Goal: Task Accomplishment & Management: Use online tool/utility

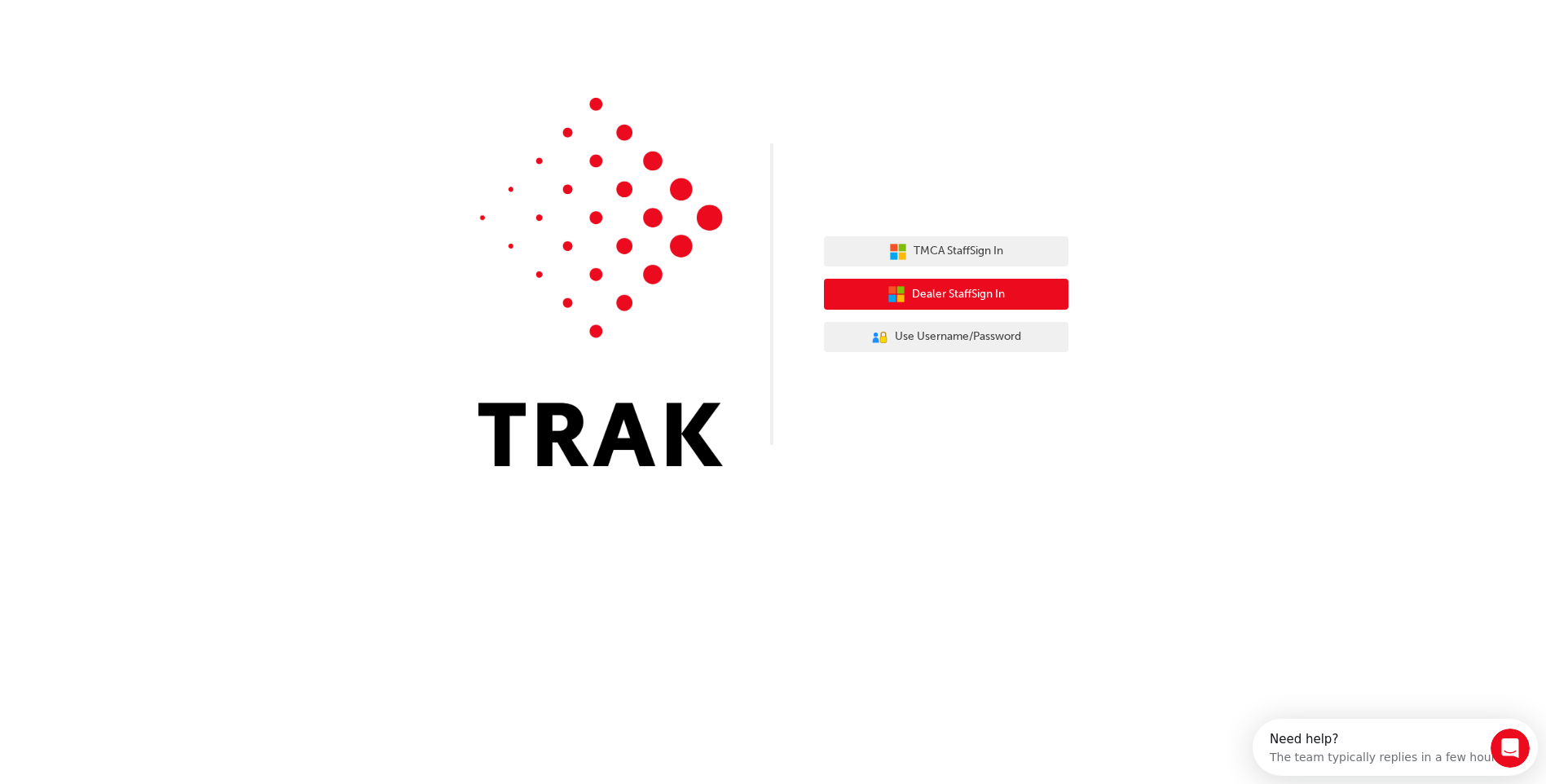
click at [962, 291] on span "Dealer Staff Sign In" at bounding box center [958, 294] width 92 height 18
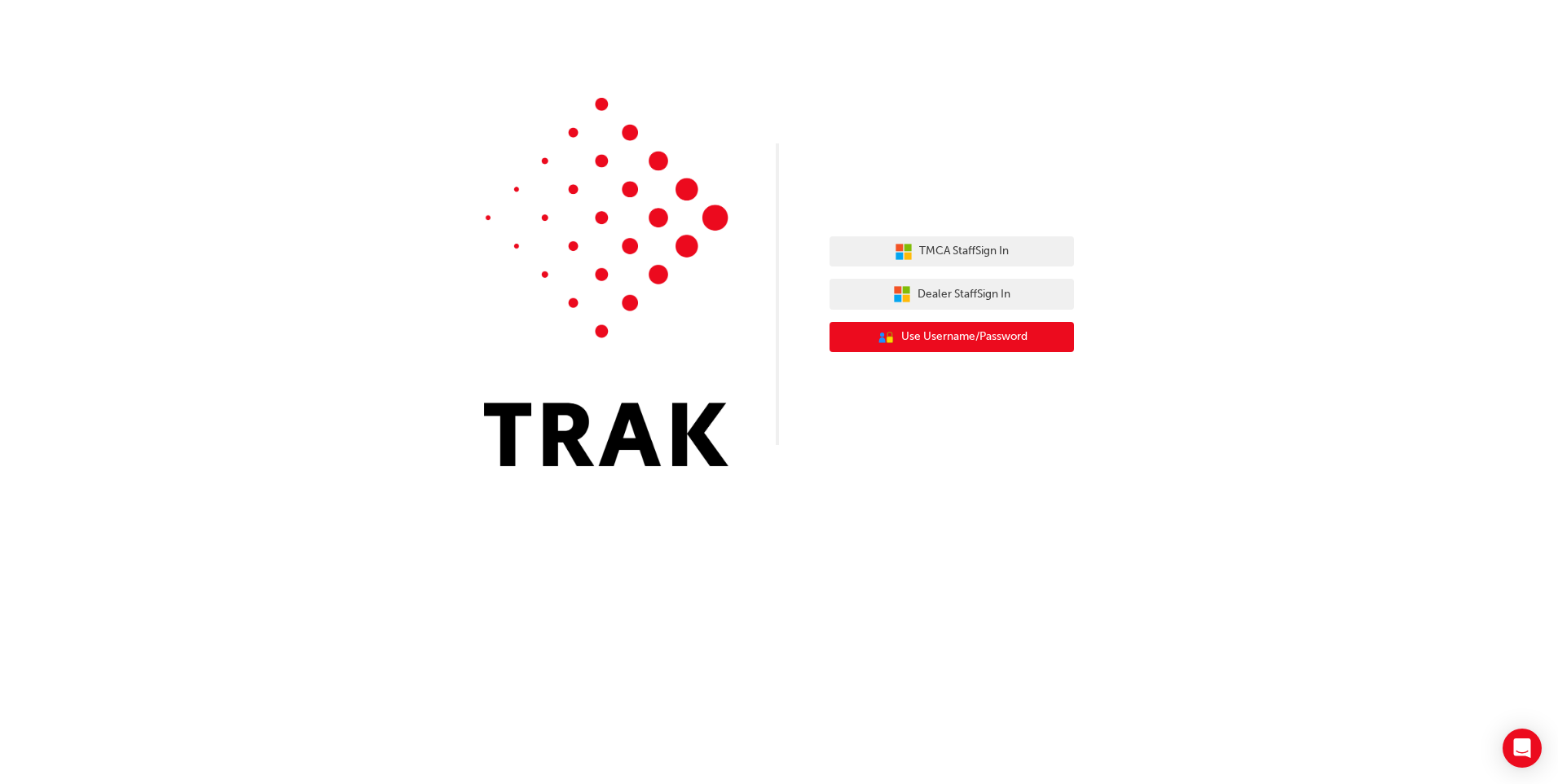
click at [927, 336] on span "Use Username/Password" at bounding box center [964, 337] width 127 height 18
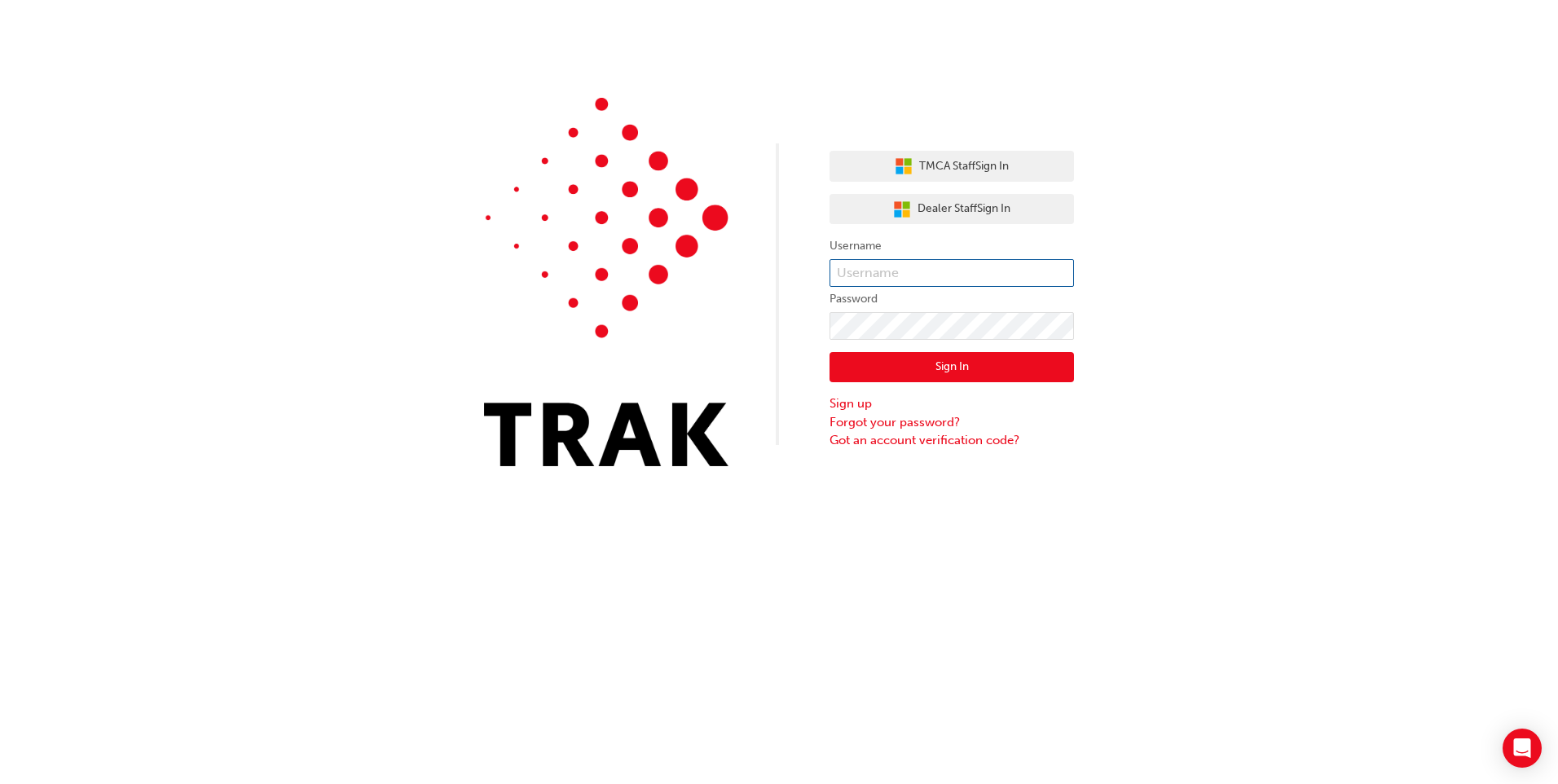
click at [922, 272] on input "text" at bounding box center [951, 273] width 244 height 28
type input "sahityad@coburgtoyota.com.au"
